Goal: Task Accomplishment & Management: Complete application form

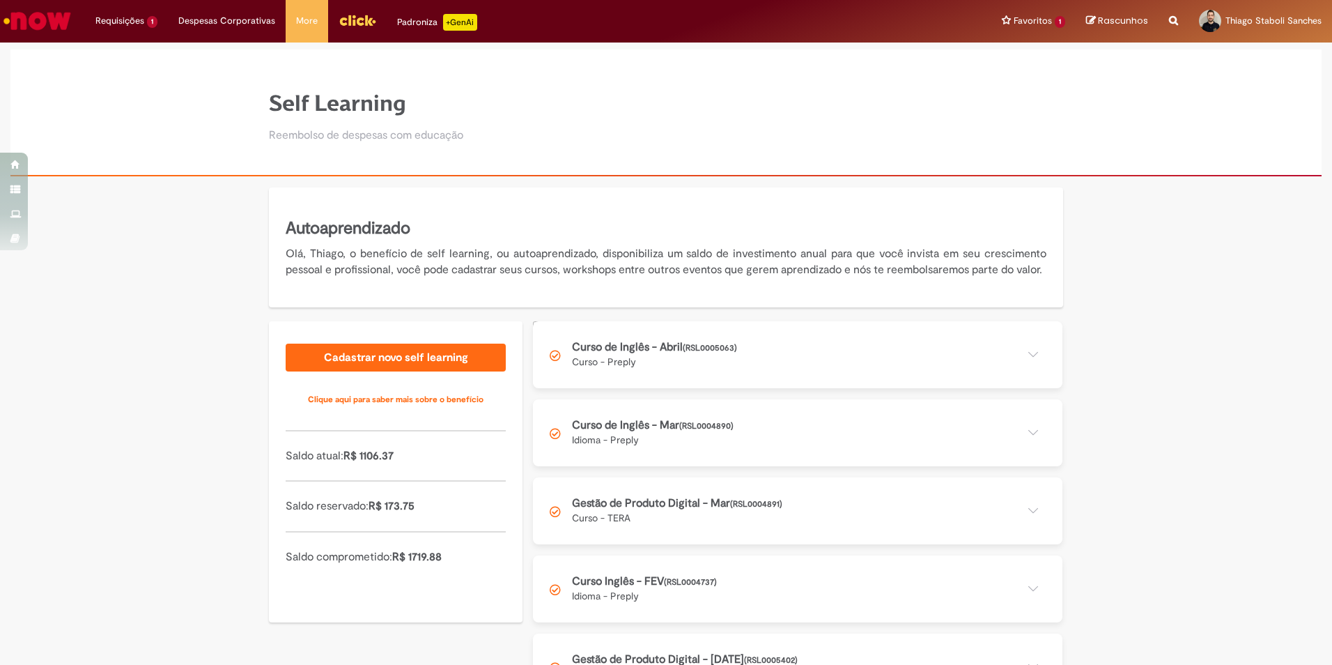
scroll to position [906, 0]
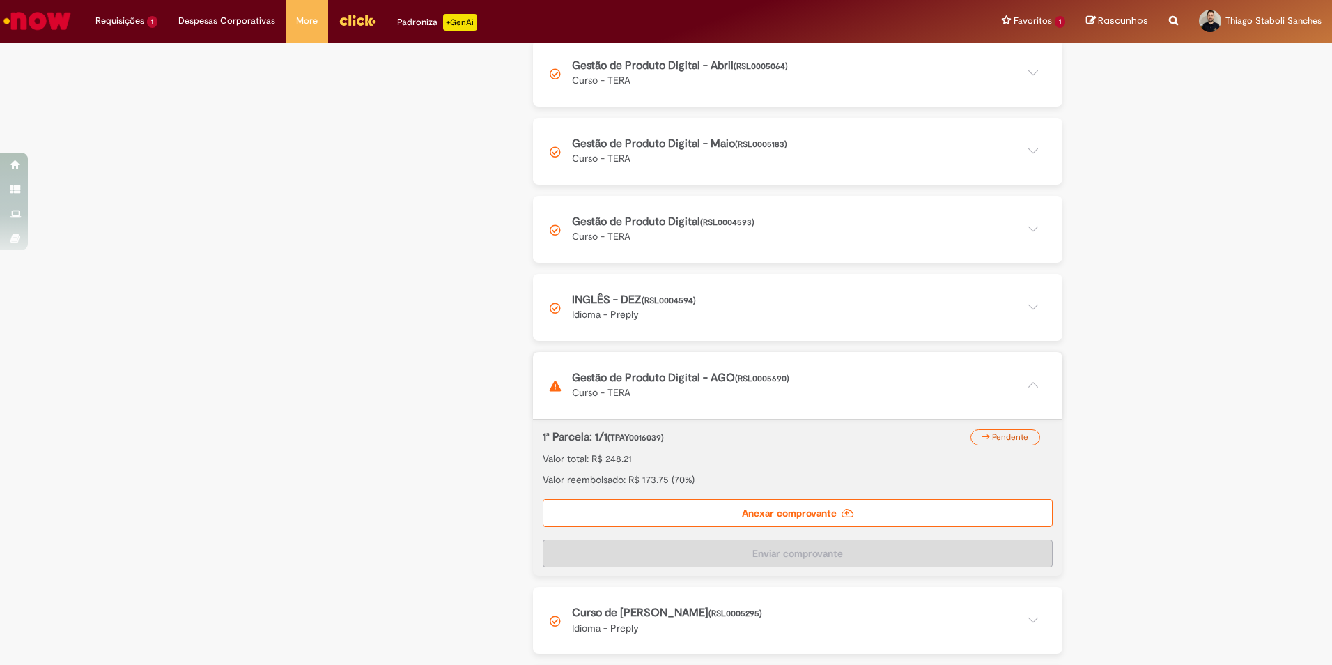
click at [1122, 444] on div "Autoaprendizado Olá, Thiago, o benefício de self learning, ou autoaprendizado, …" at bounding box center [666, 168] width 1332 height 1773
click at [824, 520] on label "Anexar comprovante" at bounding box center [798, 513] width 510 height 28
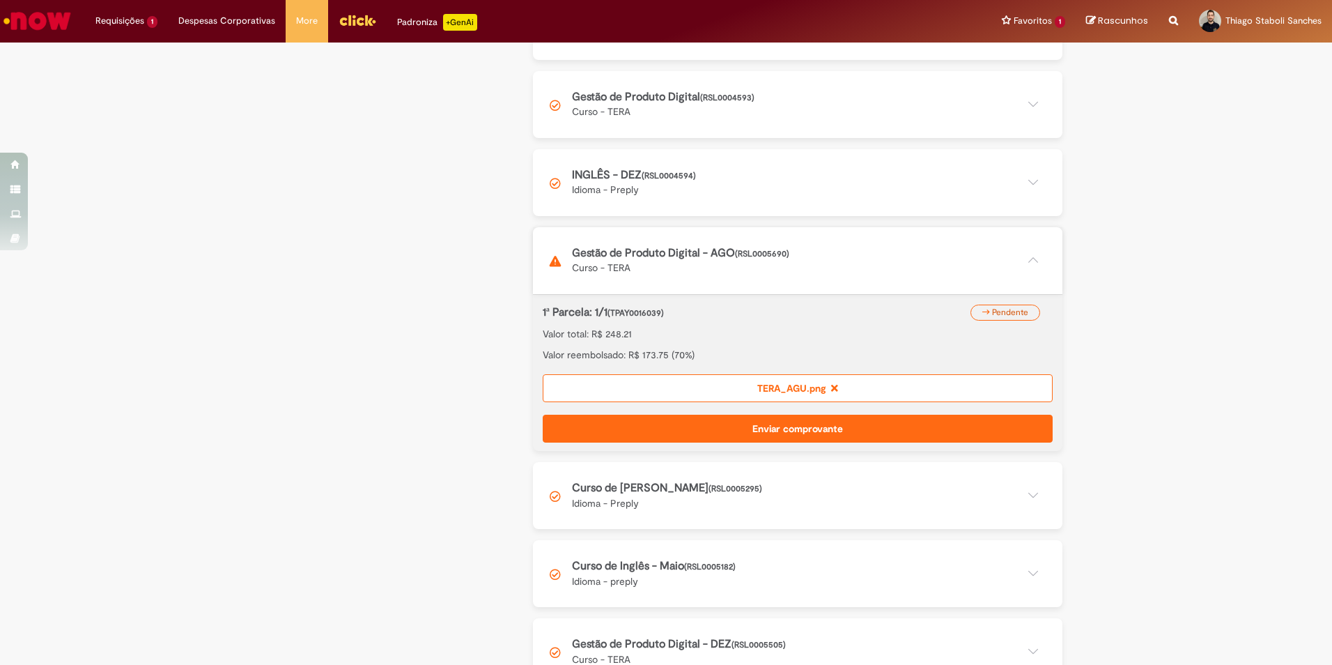
scroll to position [1115, 0]
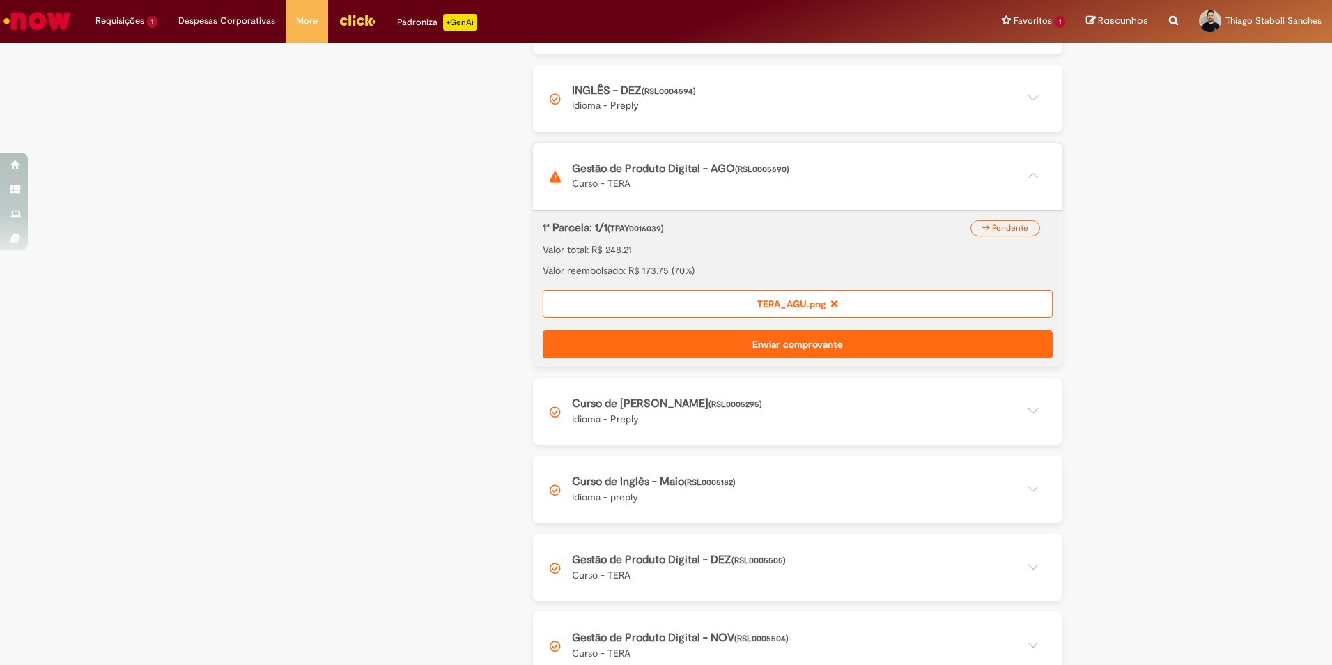
click at [805, 357] on button "Enviar comprovante" at bounding box center [798, 344] width 510 height 28
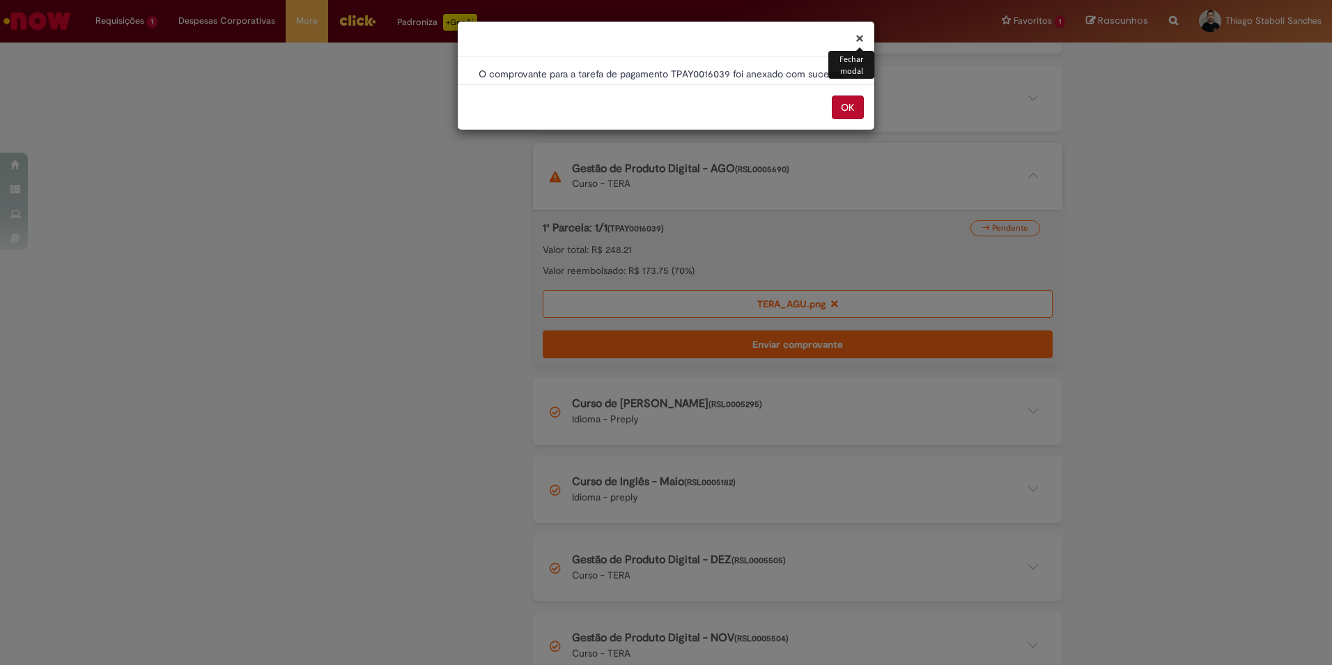
click at [838, 102] on button "OK" at bounding box center [848, 107] width 32 height 24
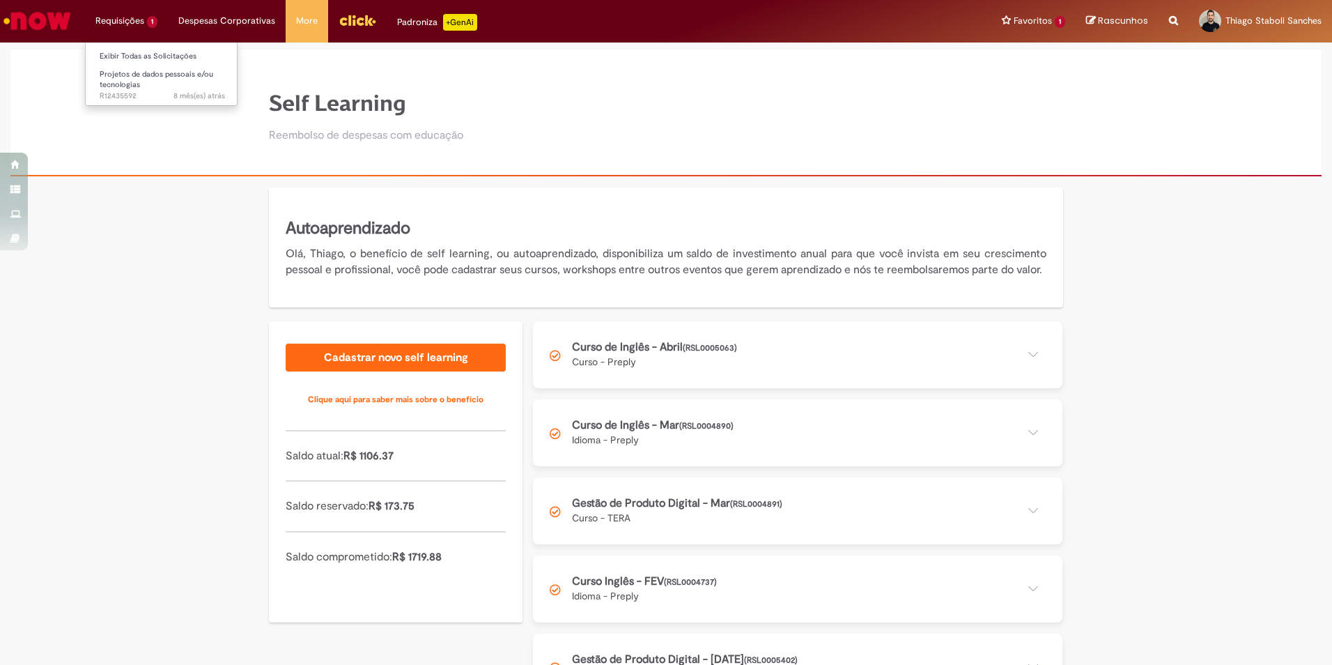
click at [126, 22] on li "Requisições 1 Exibir Todas as Solicitações Projetos de dados pessoais e/ou tecn…" at bounding box center [126, 21] width 83 height 42
click at [142, 56] on link "Exibir Todas as Solicitações" at bounding box center [162, 56] width 153 height 15
